Goal: Connect with others: Connect with others

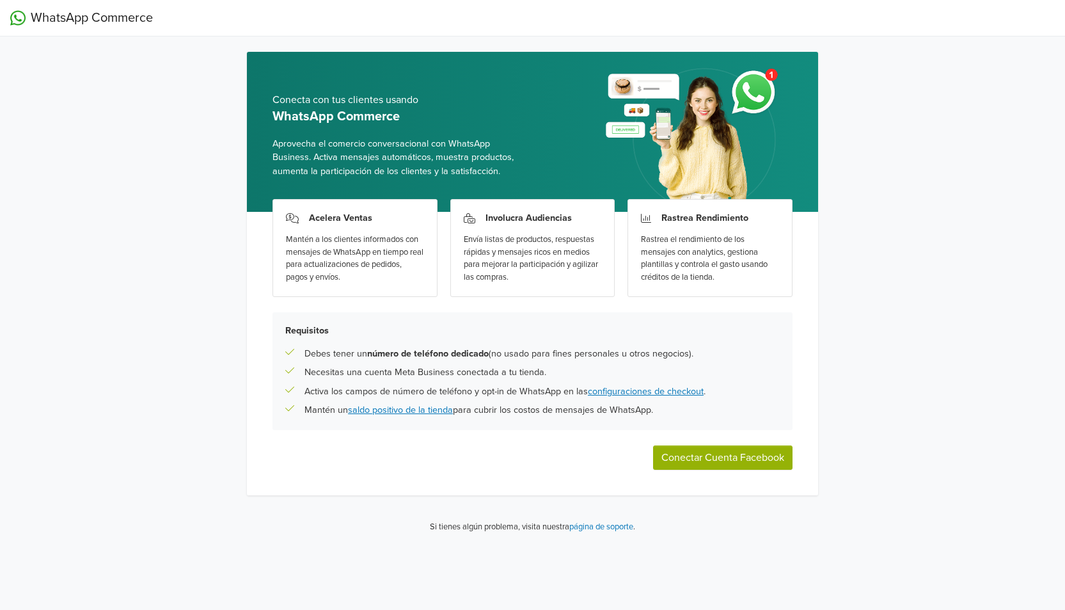
click at [746, 458] on button "Conectar Cuenta Facebook" at bounding box center [722, 457] width 139 height 24
click at [736, 463] on button "Conectar Cuenta Facebook" at bounding box center [722, 457] width 139 height 24
click at [737, 464] on button "Conectar Cuenta Facebook" at bounding box center [722, 457] width 139 height 24
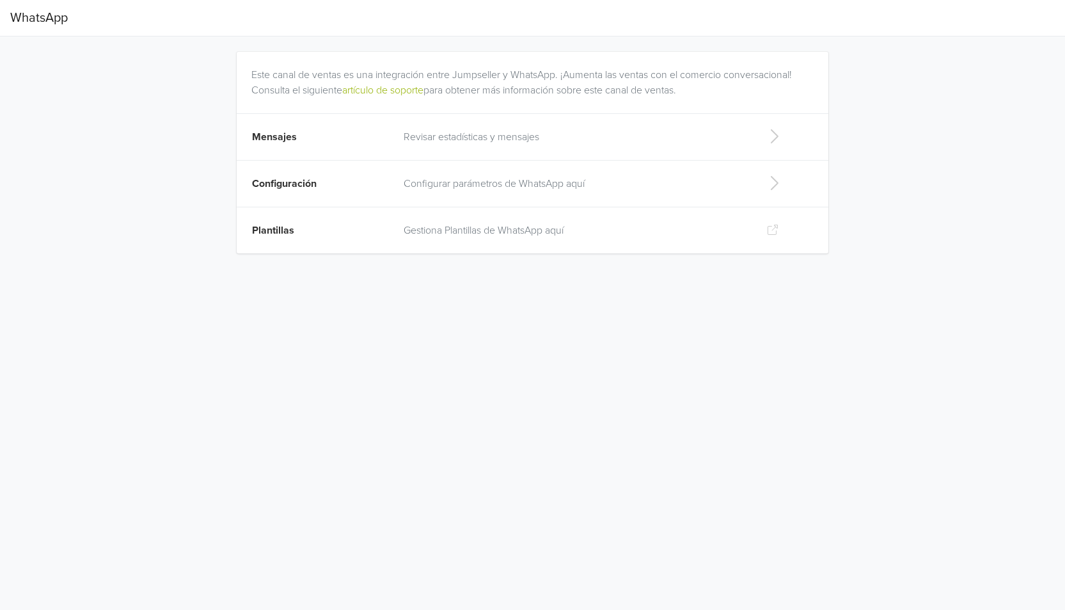
click at [526, 231] on p "Gestiona Plantillas de WhatsApp aquí" at bounding box center [575, 230] width 342 height 15
click at [441, 186] on p "Configurar parámetros de WhatsApp aquí" at bounding box center [575, 183] width 342 height 15
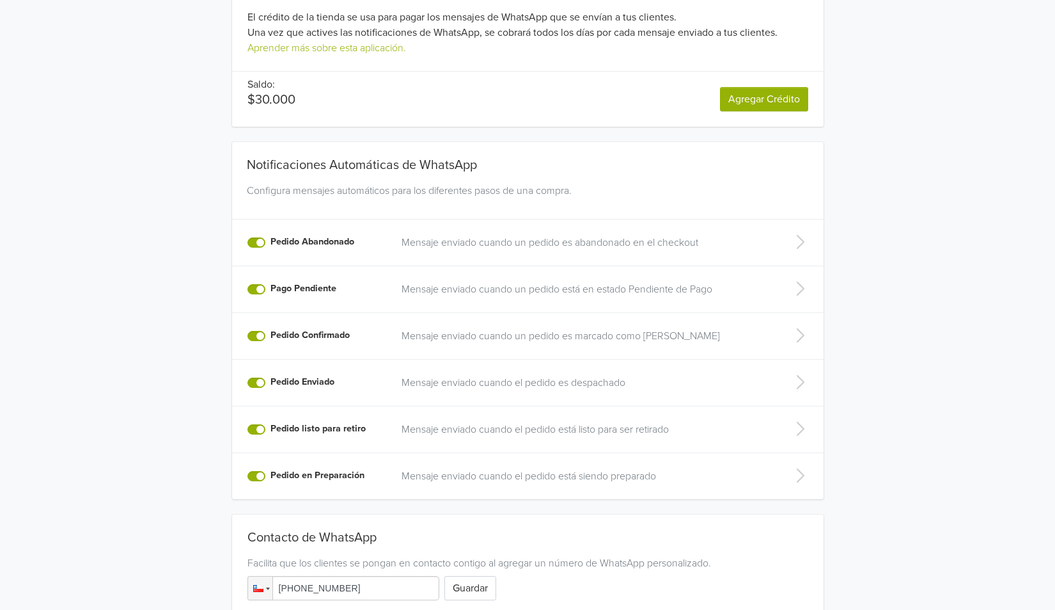
scroll to position [170, 0]
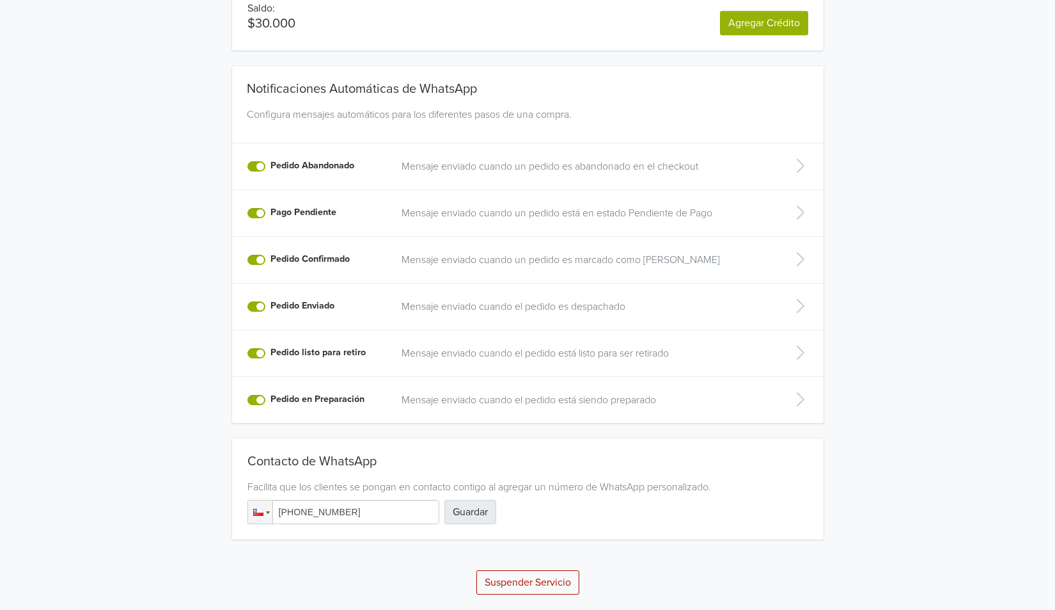
click at [482, 513] on button "Guardar" at bounding box center [471, 512] width 52 height 24
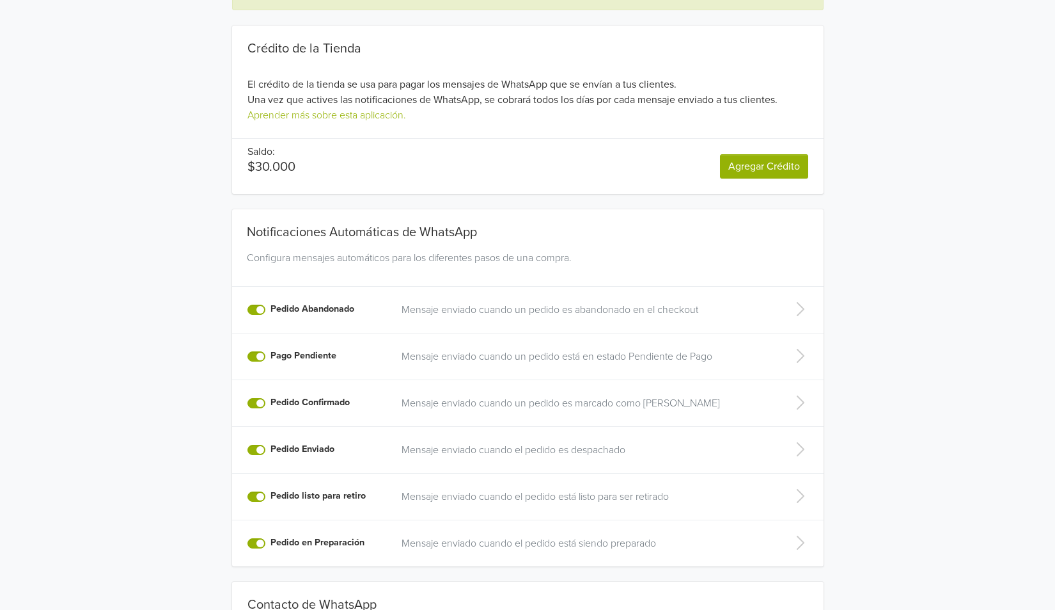
scroll to position [25, 0]
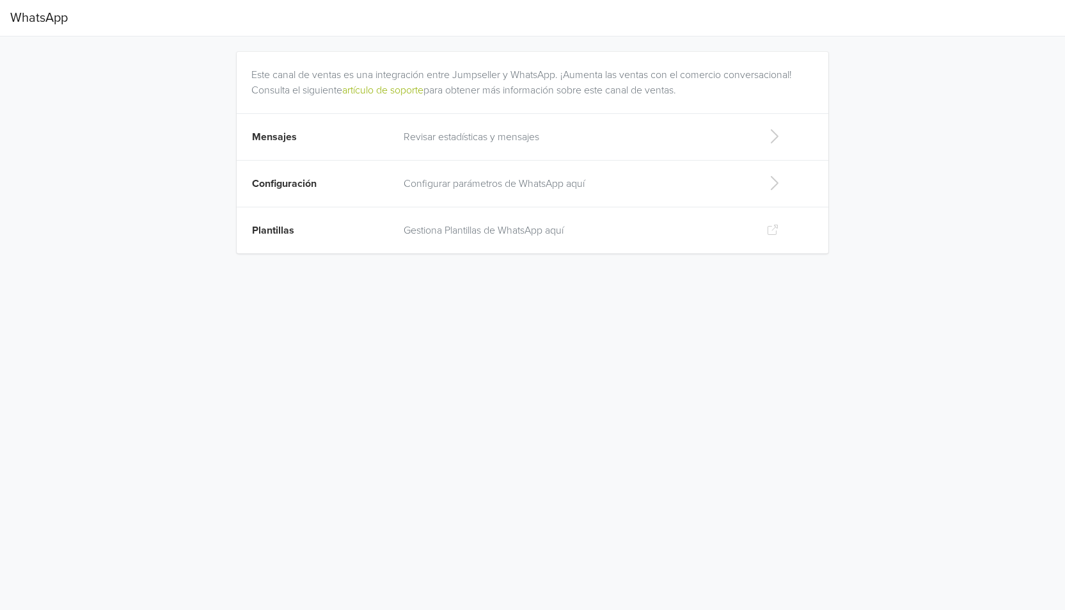
click at [773, 230] on icon at bounding box center [773, 230] width 10 height 10
